Goal: Navigation & Orientation: Find specific page/section

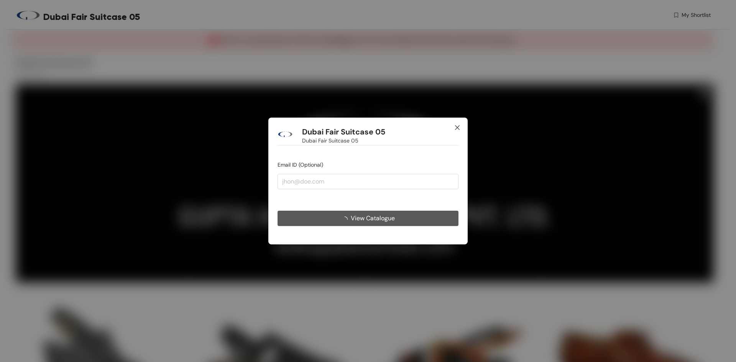
click at [458, 127] on icon "close" at bounding box center [457, 127] width 5 height 5
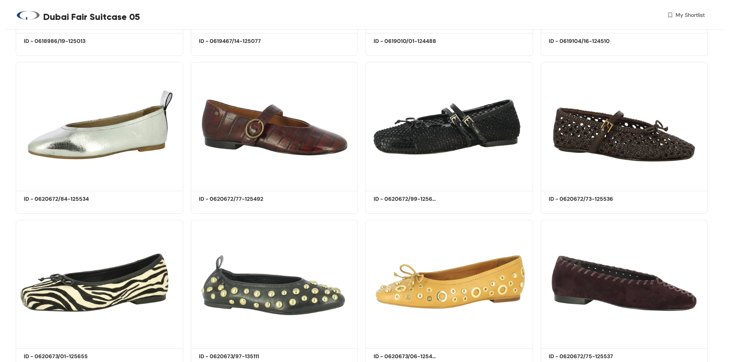
scroll to position [1138, 0]
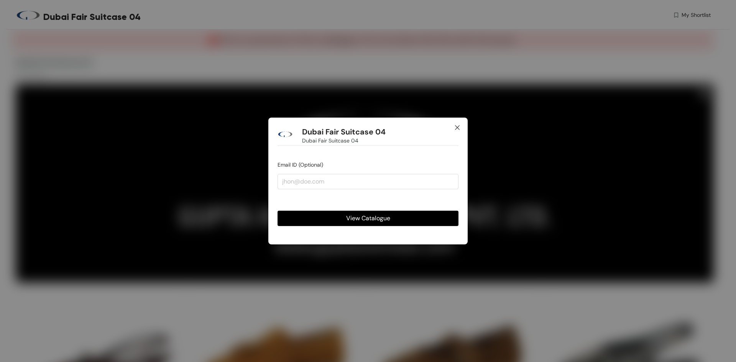
click at [456, 128] on icon "close" at bounding box center [457, 128] width 6 height 6
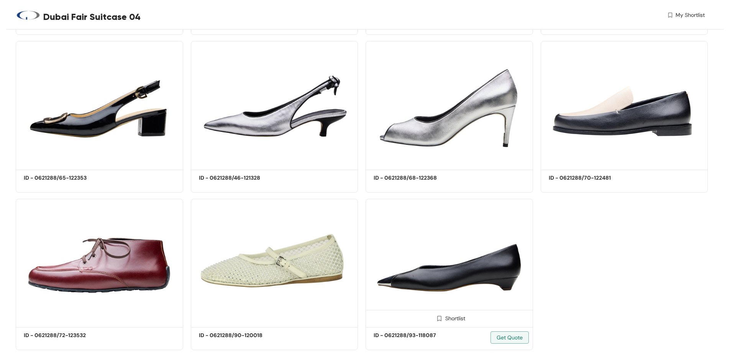
scroll to position [2310, 0]
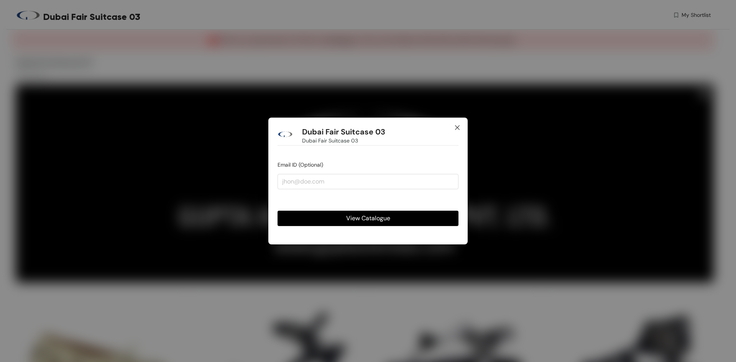
click at [458, 127] on icon "close" at bounding box center [457, 128] width 6 height 6
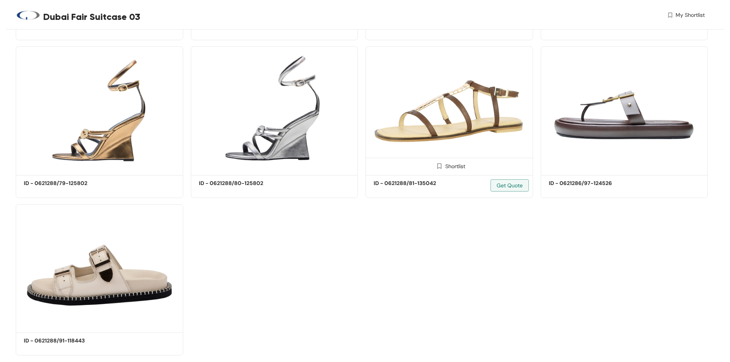
scroll to position [1994, 0]
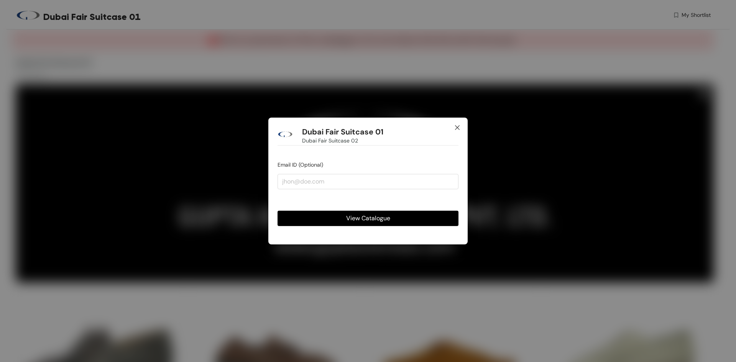
click at [458, 124] on span "Close" at bounding box center [457, 128] width 21 height 21
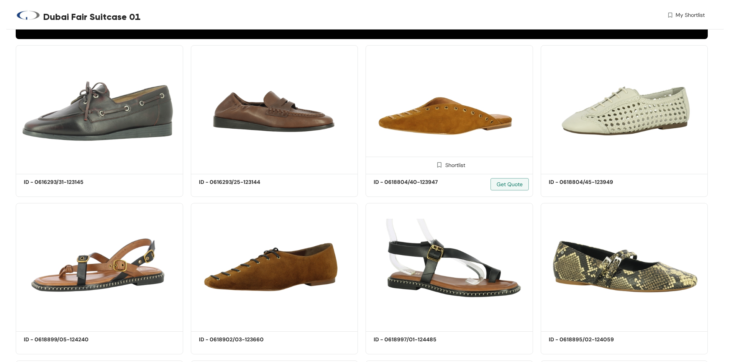
scroll to position [230, 0]
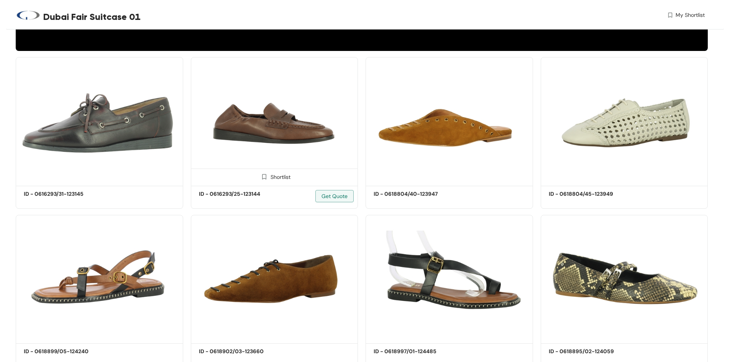
click at [317, 128] on img at bounding box center [275, 120] width 168 height 127
